Goal: Go to known website: Go to known website

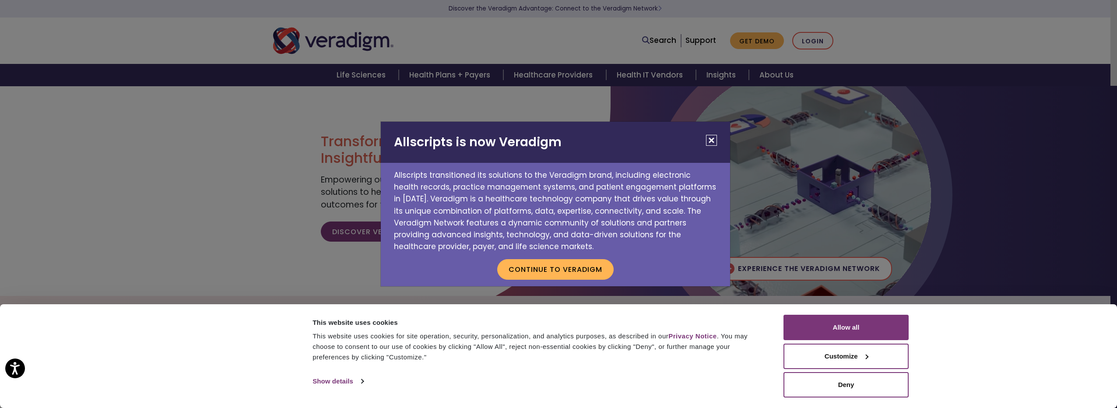
click at [711, 140] on button "Close" at bounding box center [711, 140] width 11 height 11
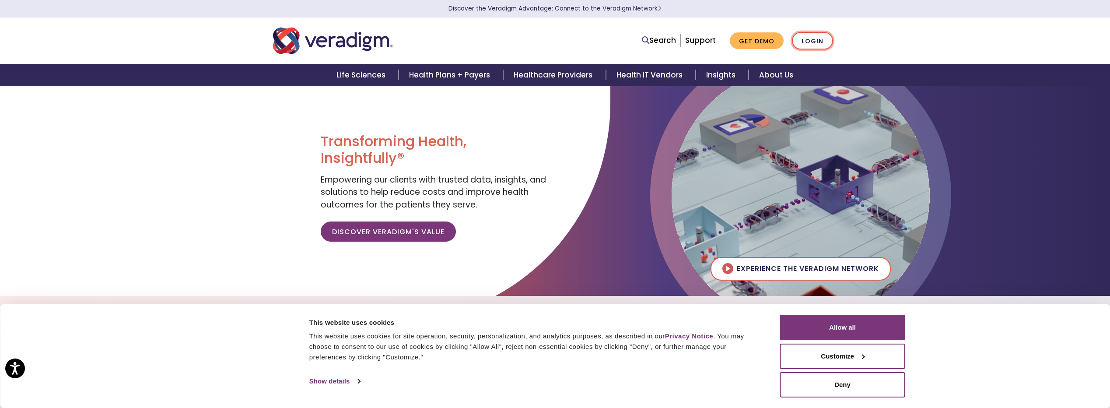
click at [808, 43] on link "Login" at bounding box center [812, 41] width 41 height 18
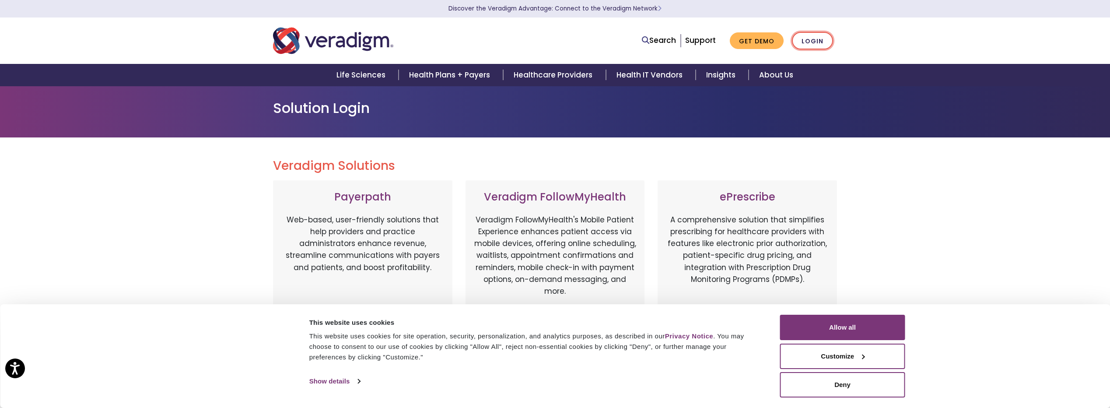
click at [821, 39] on link "Login" at bounding box center [812, 41] width 41 height 18
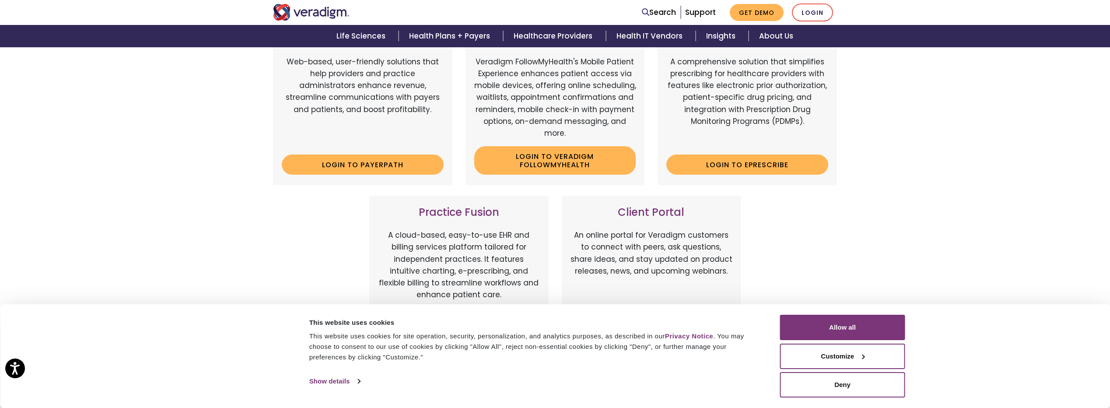
scroll to position [156, 0]
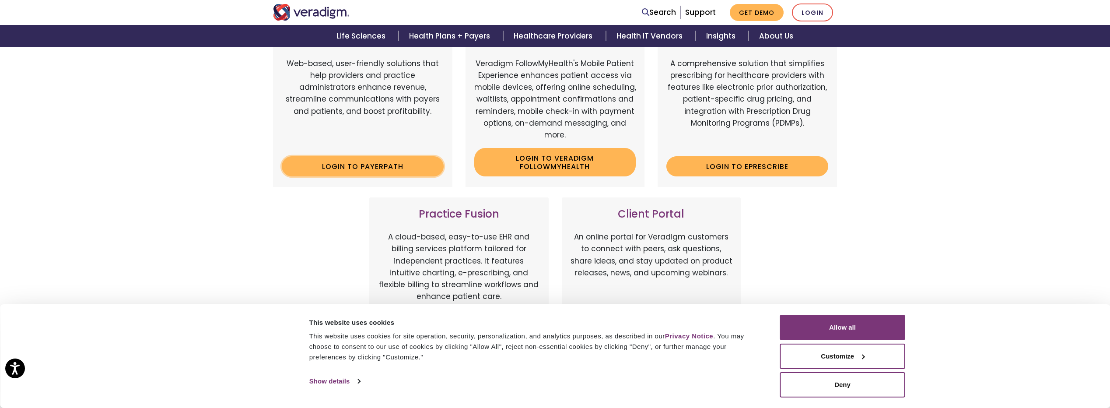
click at [359, 167] on link "Login to Payerpath" at bounding box center [363, 166] width 162 height 20
